Goal: Information Seeking & Learning: Learn about a topic

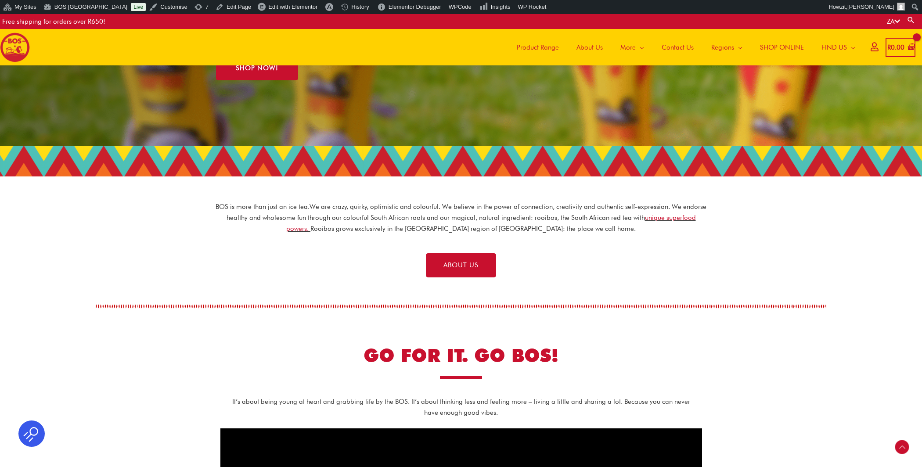
scroll to position [169, 0]
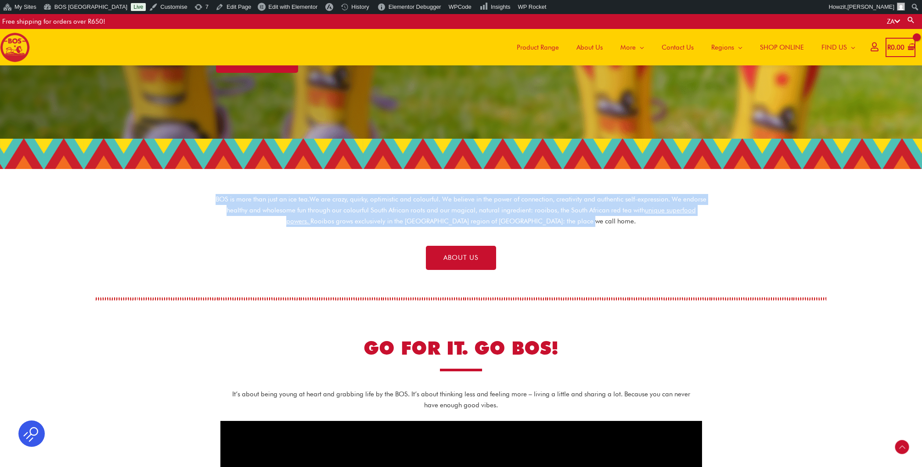
drag, startPoint x: 217, startPoint y: 198, endPoint x: 632, endPoint y: 233, distance: 416.6
click at [632, 233] on div "BOS is more than just an ice tea. We are crazy, quirky, optimistic and colourfu…" at bounding box center [461, 215] width 492 height 43
copy p "BOS is more than just an ice tea. We are crazy, quirky, optimistic and colourfu…"
click at [449, 183] on section "BOS is more than just an ice tea. We are crazy, quirky, optimistic and colourfu…" at bounding box center [461, 205] width 922 height 72
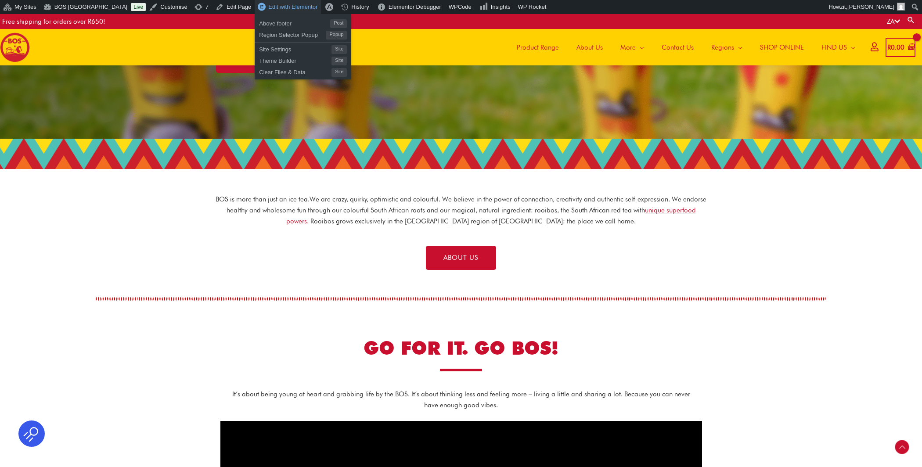
click at [274, 8] on span "Edit with Elementor" at bounding box center [292, 7] width 49 height 7
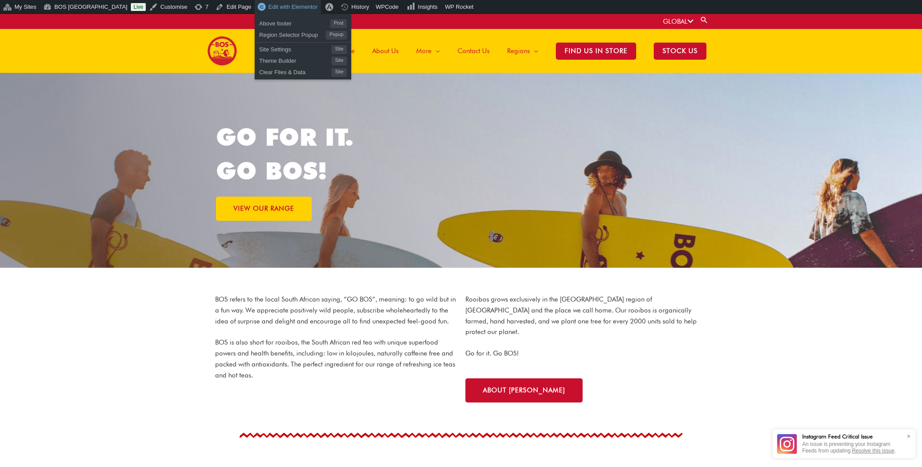
click at [268, 8] on span "Edit with Elementor" at bounding box center [292, 7] width 49 height 7
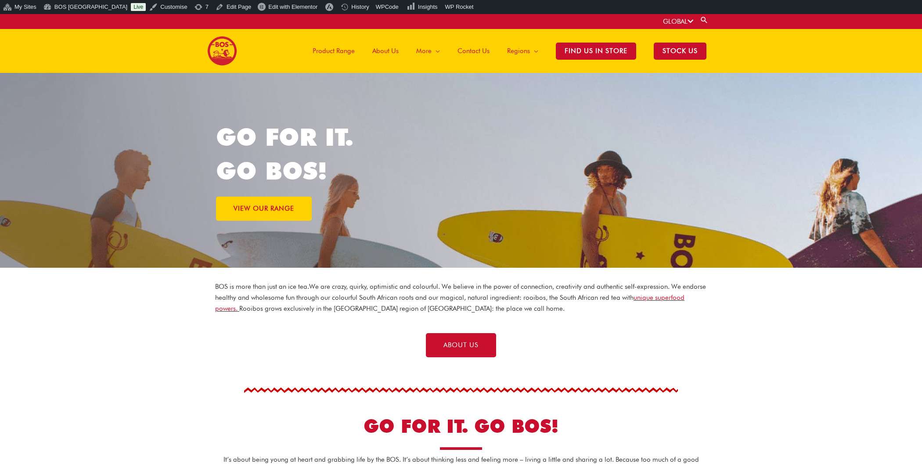
click at [390, 50] on span "About Us" at bounding box center [385, 51] width 26 height 26
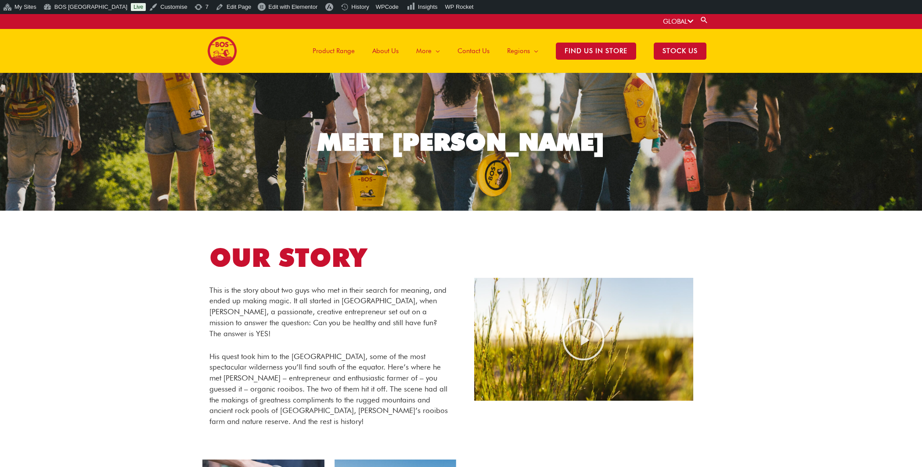
click at [380, 52] on span "About Us" at bounding box center [385, 51] width 26 height 26
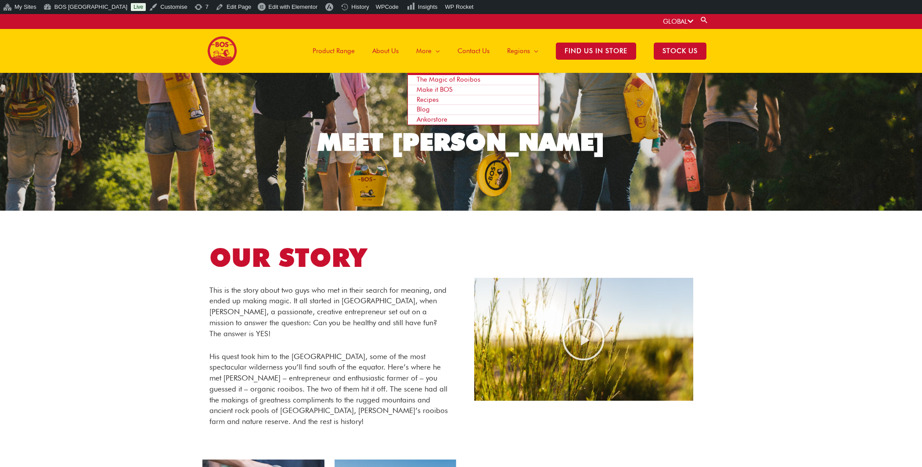
click at [426, 52] on span "More" at bounding box center [423, 51] width 15 height 26
click at [435, 98] on span "Recipes" at bounding box center [427, 100] width 22 height 8
click at [434, 80] on span "The Magic of Rooibos" at bounding box center [448, 79] width 64 height 8
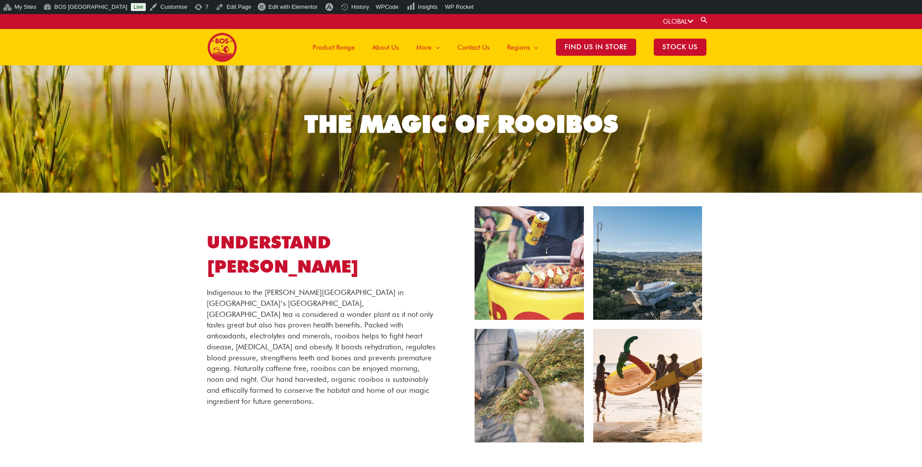
scroll to position [13, 0]
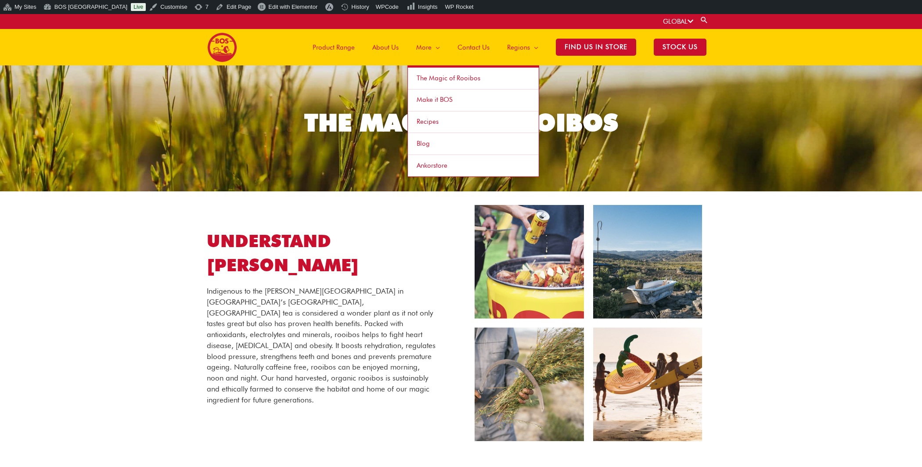
click at [424, 75] on span "The Magic of Rooibos" at bounding box center [448, 78] width 64 height 8
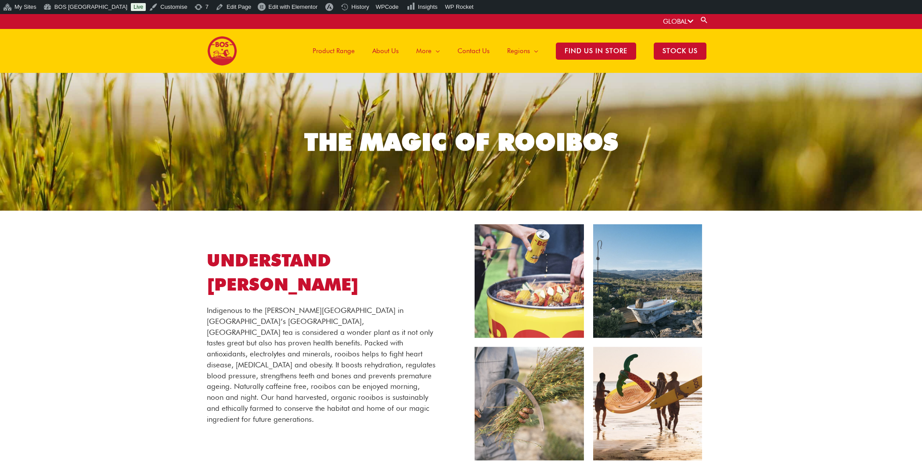
click at [387, 50] on span "About Us" at bounding box center [385, 51] width 26 height 26
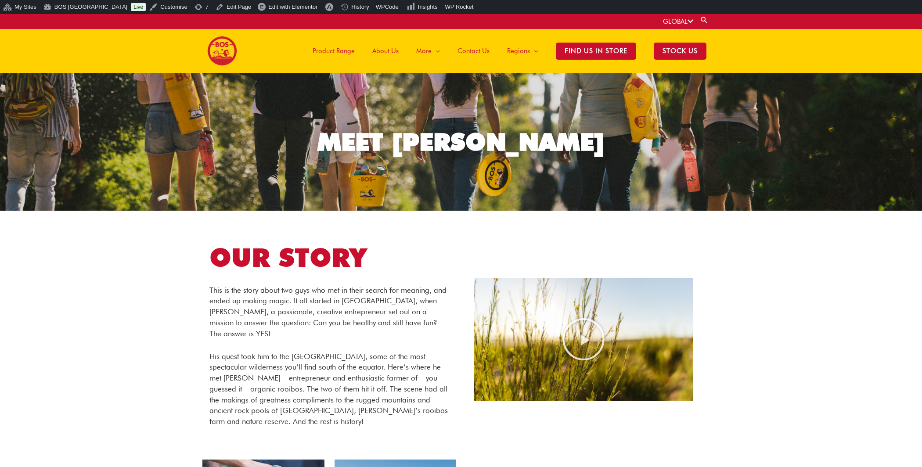
click at [330, 53] on span "Product Range" at bounding box center [333, 51] width 42 height 26
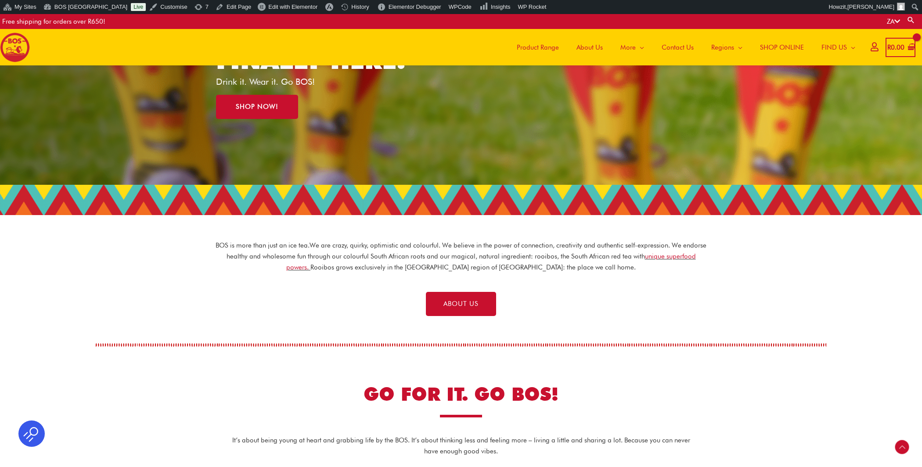
scroll to position [291, 0]
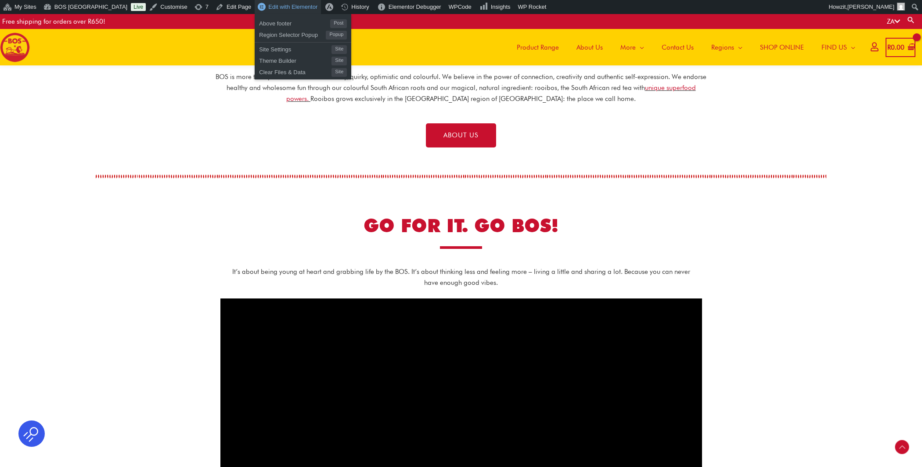
click at [268, 7] on span "Edit with Elementor" at bounding box center [292, 7] width 49 height 7
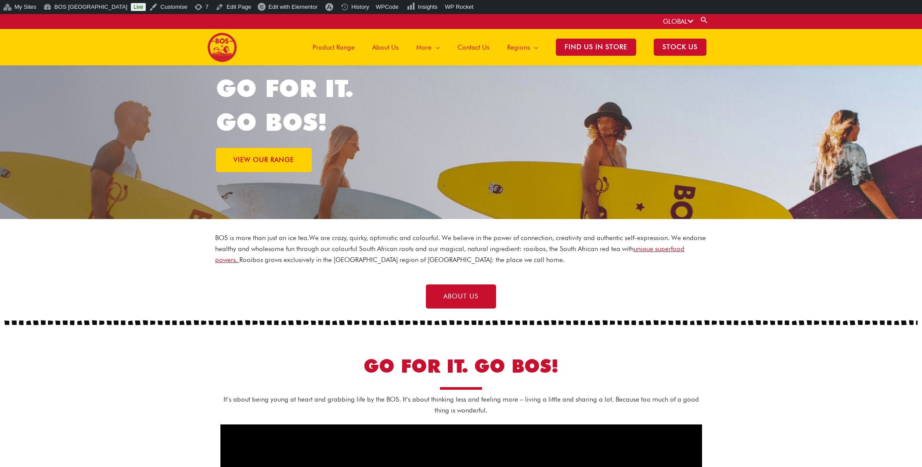
scroll to position [47, 0]
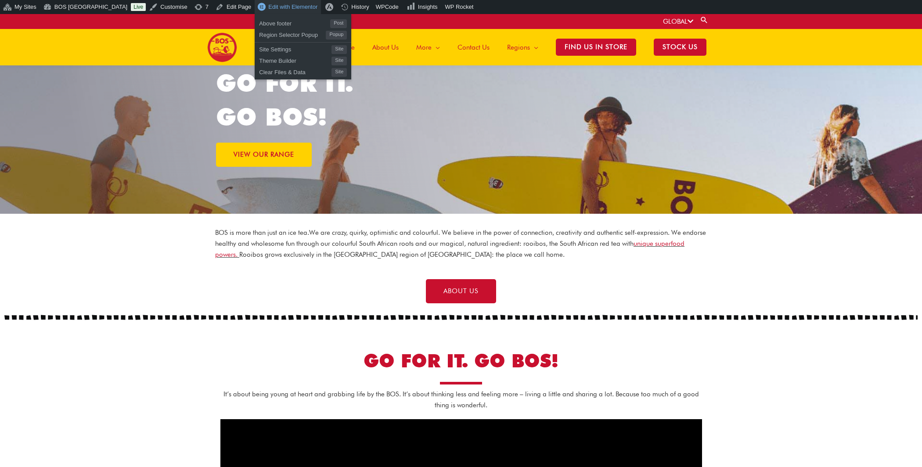
click at [268, 10] on span "Edit with Elementor" at bounding box center [292, 7] width 49 height 7
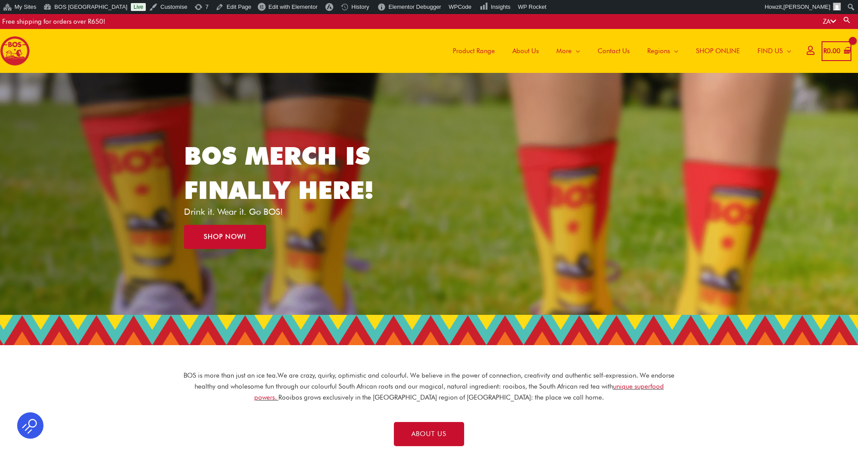
click at [486, 49] on span "Product Range" at bounding box center [473, 51] width 42 height 26
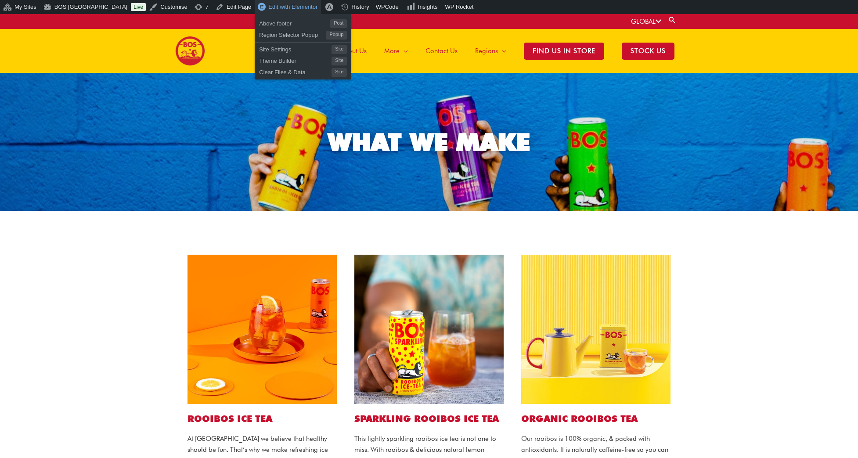
click at [268, 4] on span "Edit with Elementor" at bounding box center [292, 7] width 49 height 7
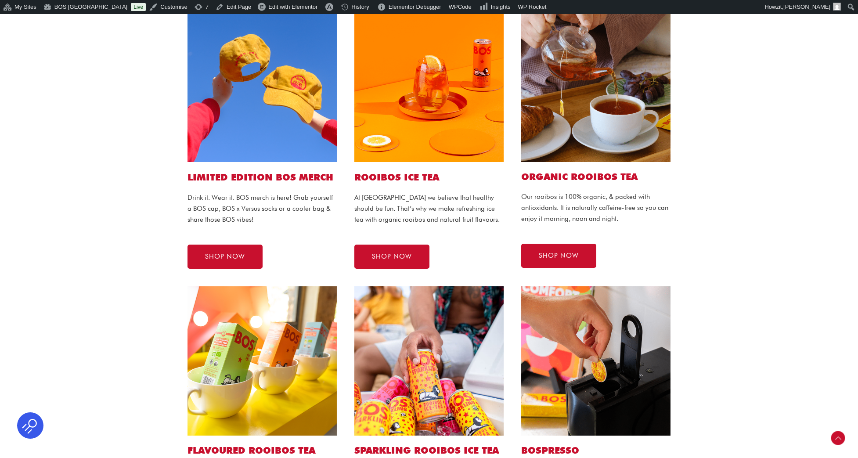
scroll to position [230, 0]
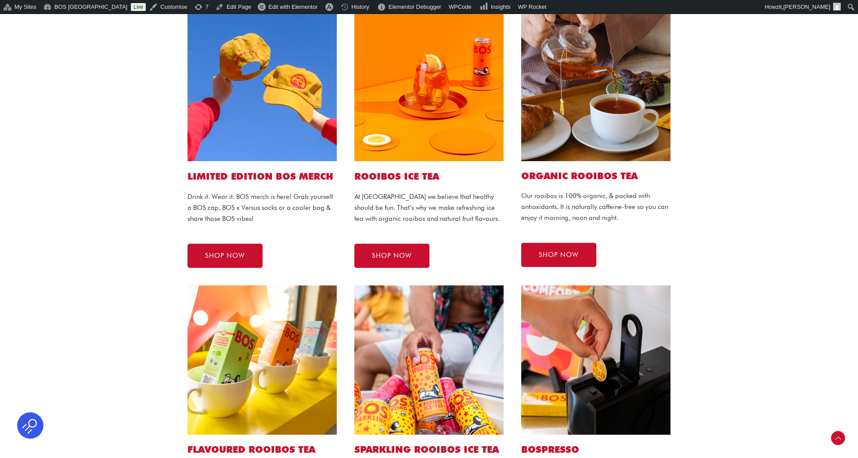
click at [602, 95] on img at bounding box center [595, 86] width 149 height 149
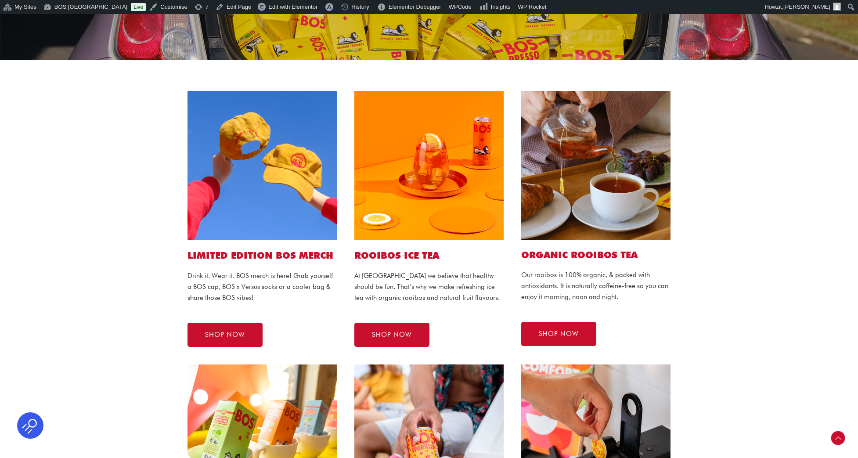
scroll to position [149, 0]
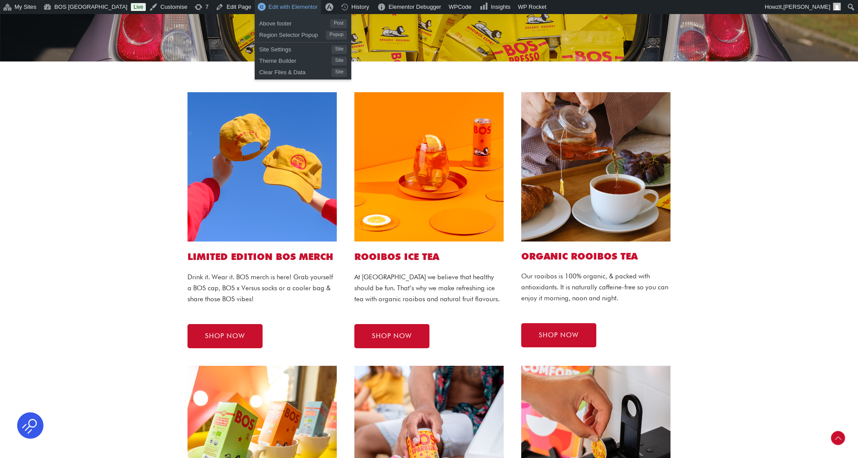
click at [268, 7] on span "Edit with Elementor" at bounding box center [292, 7] width 49 height 7
